Goal: Task Accomplishment & Management: Use online tool/utility

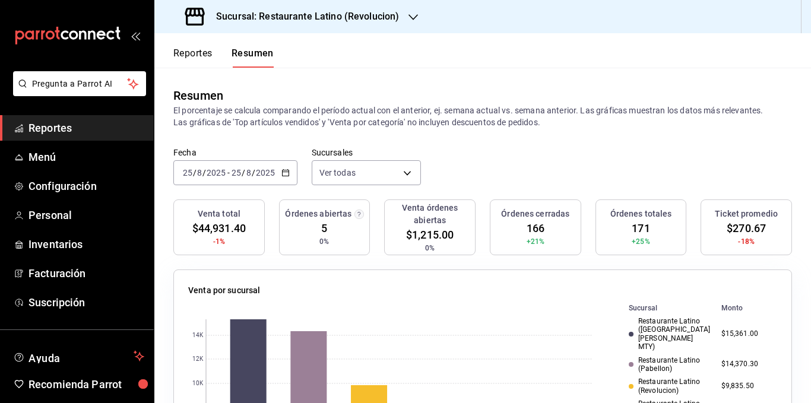
click at [373, 158] on div "Ver todas [object Object],[object Object],[object Object],[object Object],[obje…" at bounding box center [366, 170] width 109 height 30
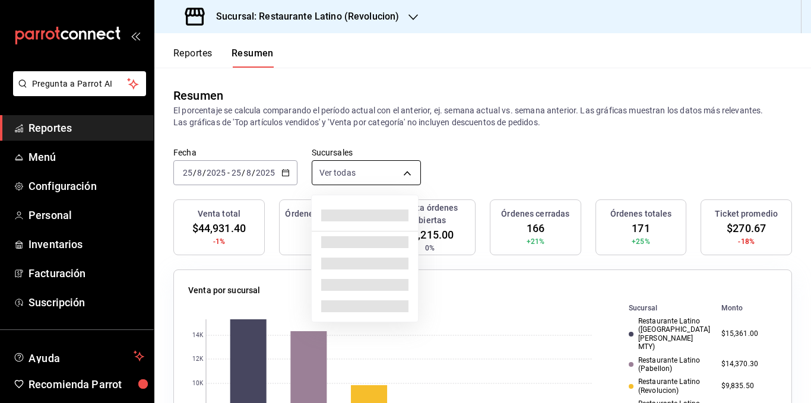
click at [376, 169] on body "Pregunta a Parrot AI Reportes Menú Configuración Personal Inventarios Facturaci…" at bounding box center [405, 201] width 811 height 403
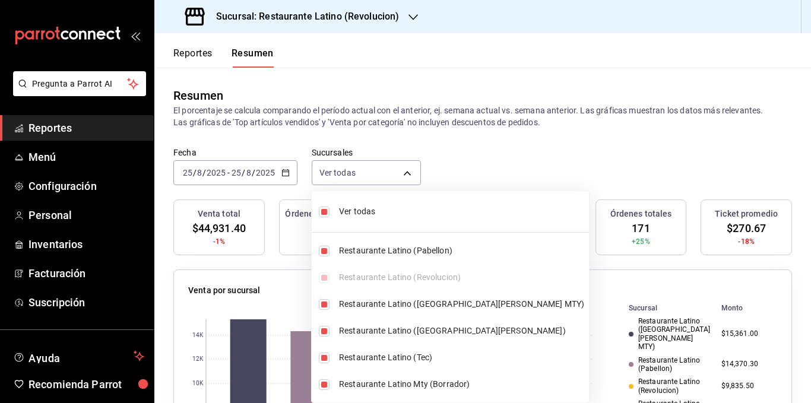
click at [367, 211] on span "Ver todas" at bounding box center [461, 211] width 245 height 12
type input "[object Object]"
checkbox input "false"
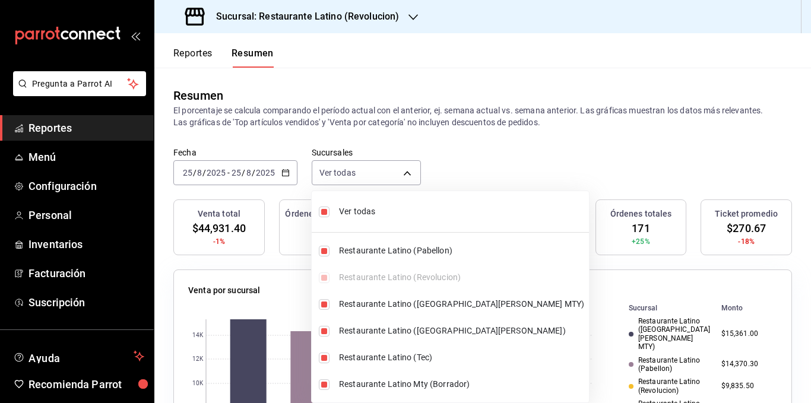
checkbox input "false"
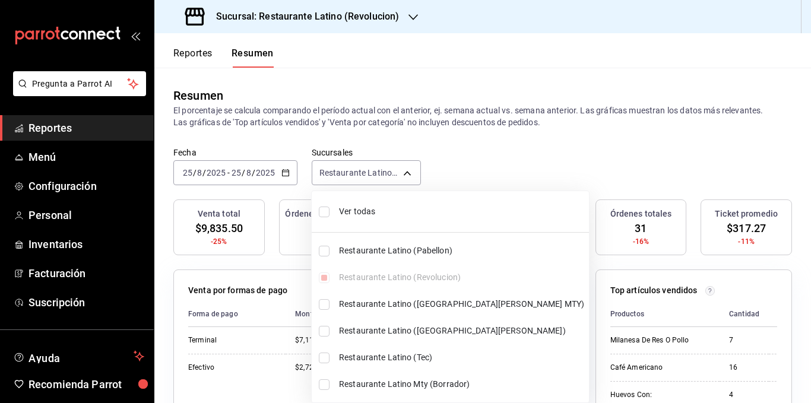
click at [367, 211] on span "Ver todas" at bounding box center [461, 211] width 245 height 12
type input "[object Object],[object Object],[object Object],[object Object],[object Object]…"
checkbox input "true"
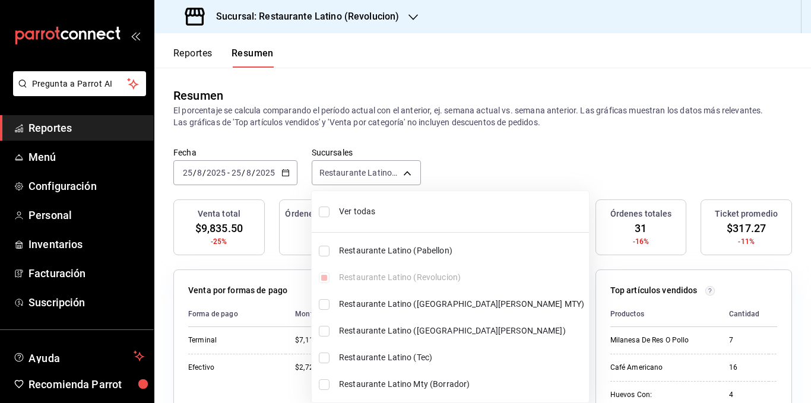
checkbox input "true"
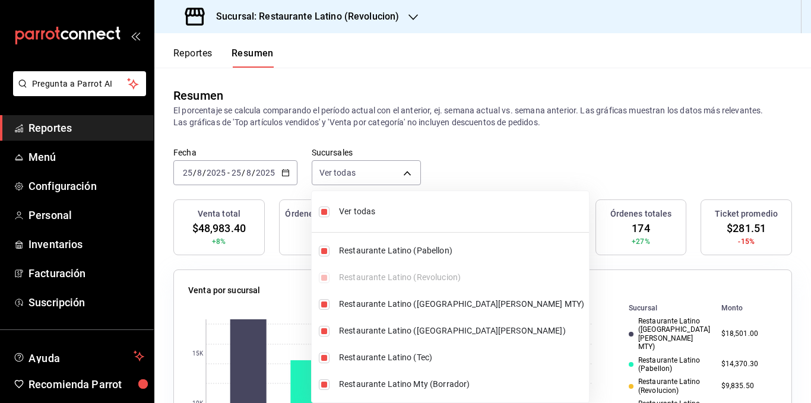
click at [401, 120] on div at bounding box center [405, 201] width 811 height 403
